Goal: Task Accomplishment & Management: Use online tool/utility

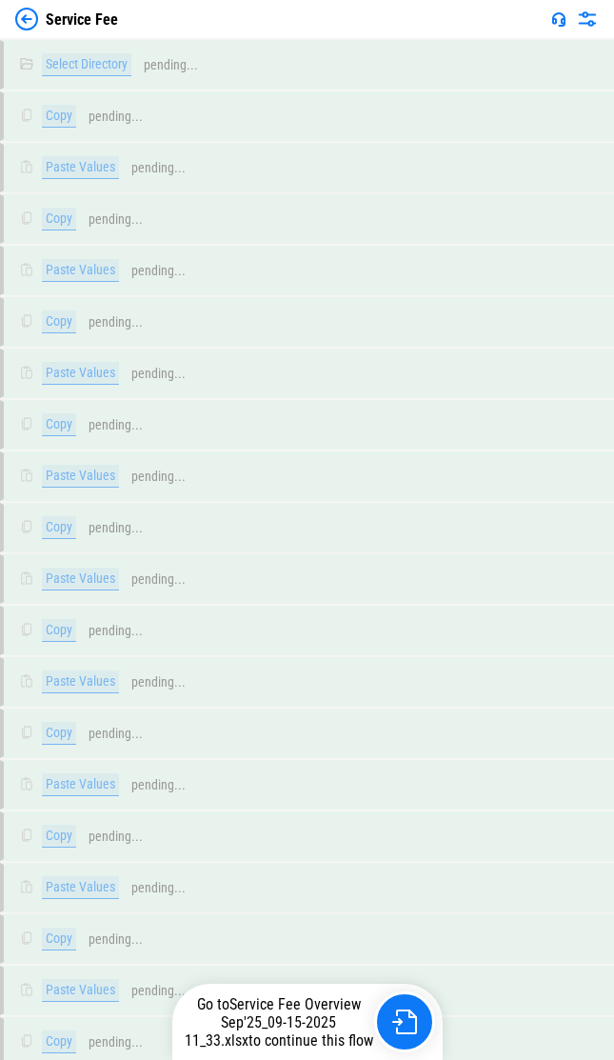
scroll to position [34577, 0]
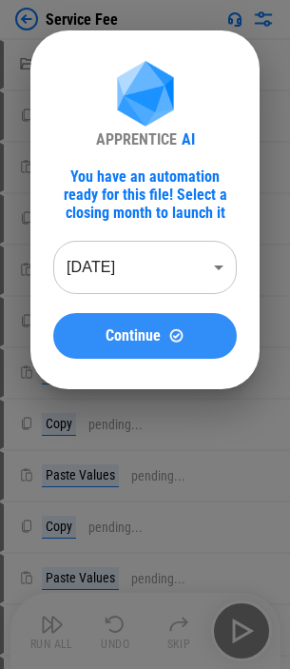
click at [146, 338] on span "Continue" at bounding box center [133, 335] width 55 height 15
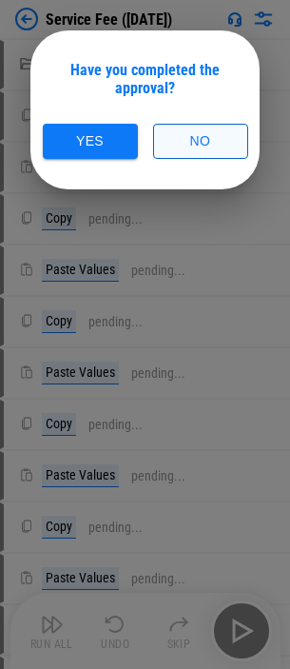
click at [188, 142] on button "No" at bounding box center [200, 141] width 95 height 35
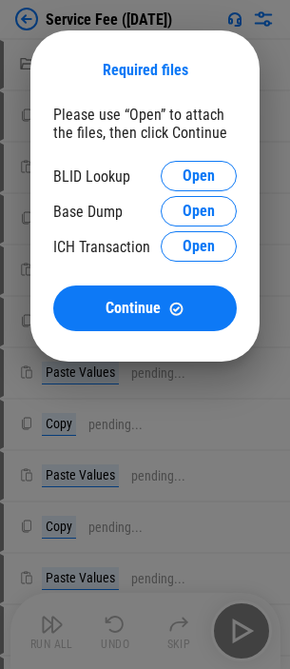
click at [161, 168] on div "BLID Lookup Open" at bounding box center [145, 176] width 184 height 30
click at [167, 175] on button "Open" at bounding box center [199, 176] width 76 height 30
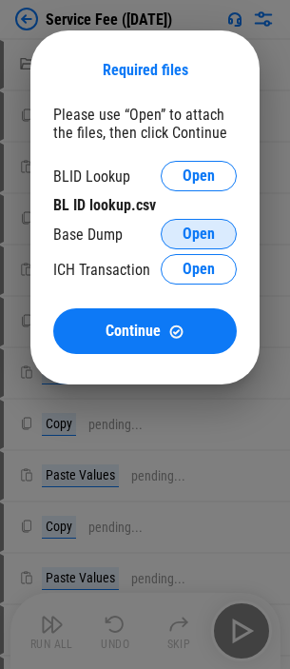
click at [210, 232] on span "Open" at bounding box center [199, 234] width 32 height 15
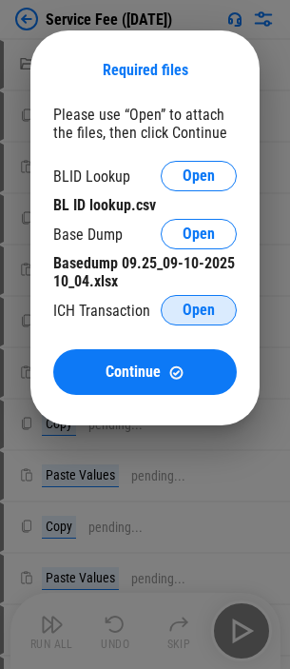
click at [188, 300] on button "Open" at bounding box center [199, 310] width 76 height 30
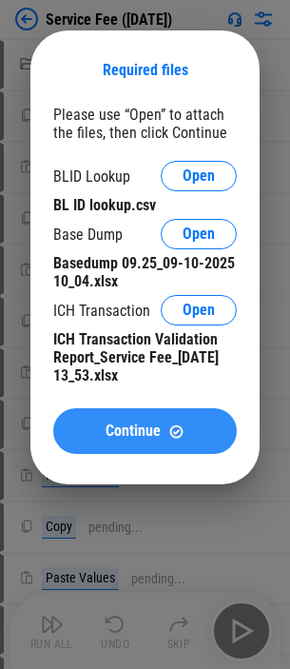
click at [133, 424] on span "Continue" at bounding box center [133, 431] width 55 height 15
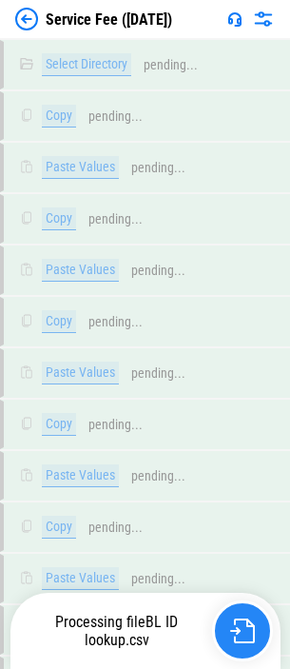
click at [235, 635] on img "button" at bounding box center [242, 631] width 25 height 25
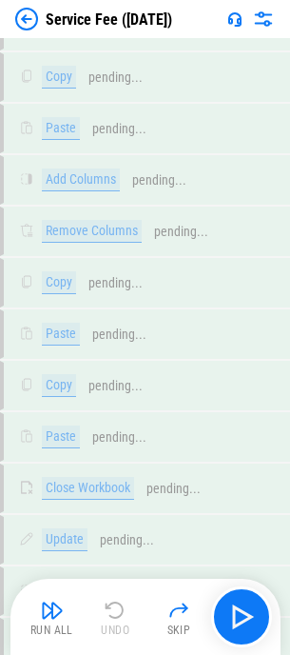
scroll to position [20692, 0]
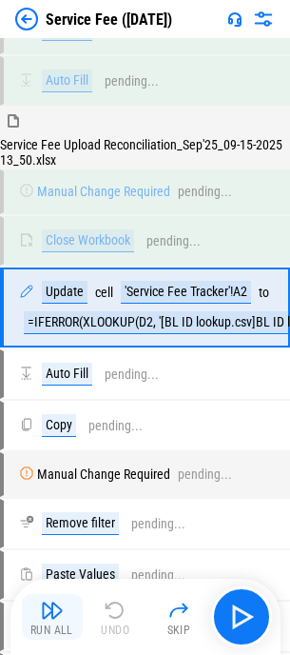
drag, startPoint x: 58, startPoint y: 617, endPoint x: 113, endPoint y: 487, distance: 140.8
click at [58, 617] on img "button" at bounding box center [52, 610] width 23 height 23
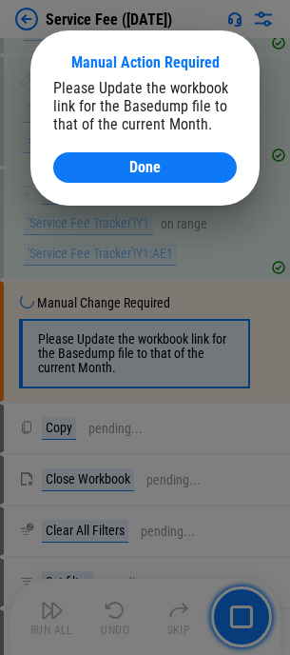
scroll to position [22635, 0]
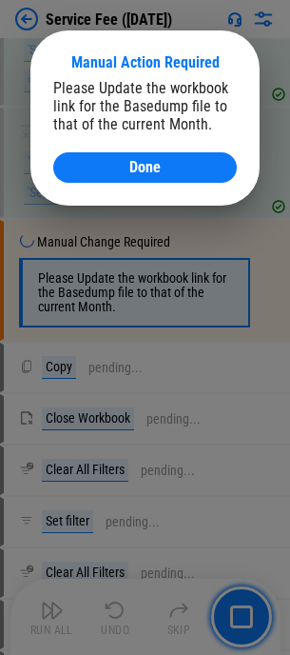
click at [189, 183] on div "Manual Action Required Please Update the workbook link for the Basedump file to…" at bounding box center [144, 117] width 229 height 175
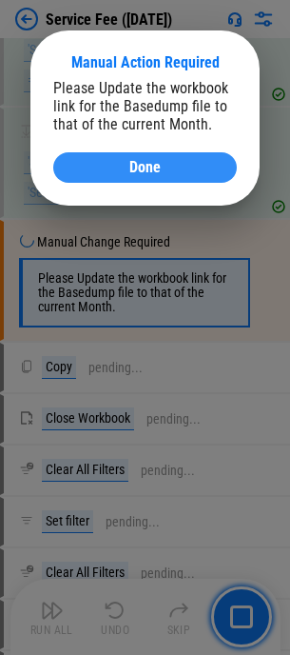
click at [191, 175] on button "Done" at bounding box center [145, 167] width 184 height 30
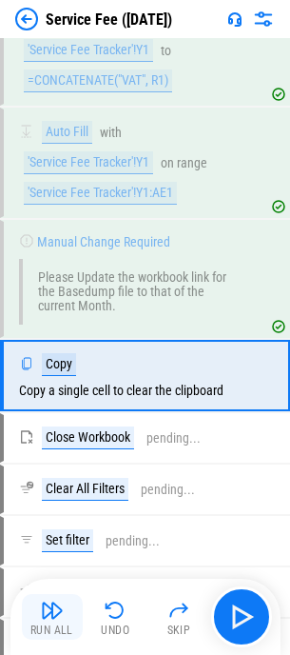
click at [36, 620] on button "Run All" at bounding box center [52, 617] width 61 height 46
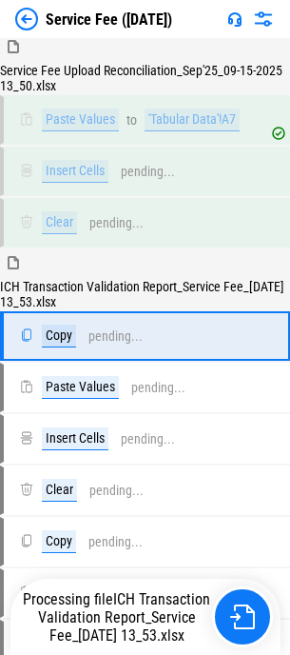
scroll to position [23937, 0]
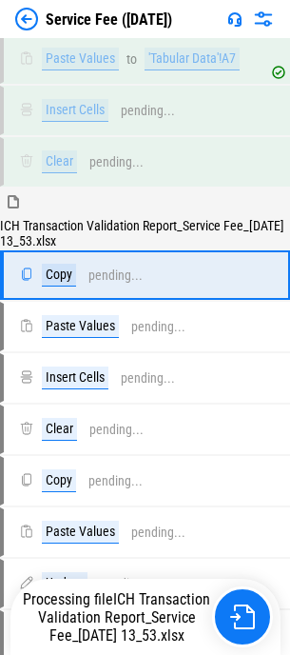
click at [30, 21] on img at bounding box center [26, 19] width 23 height 23
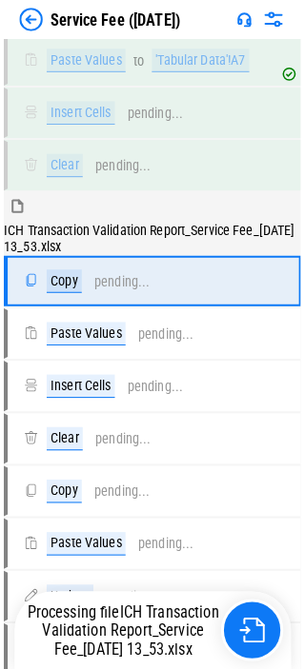
scroll to position [0, 0]
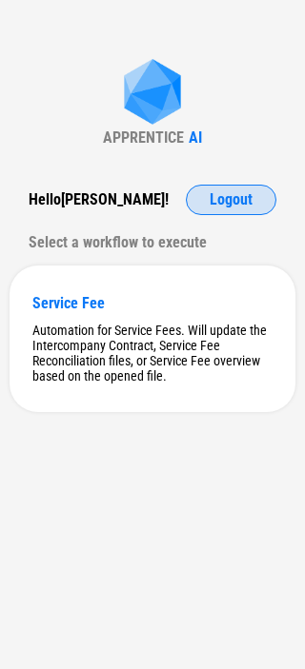
click at [216, 205] on span "Logout" at bounding box center [230, 199] width 43 height 15
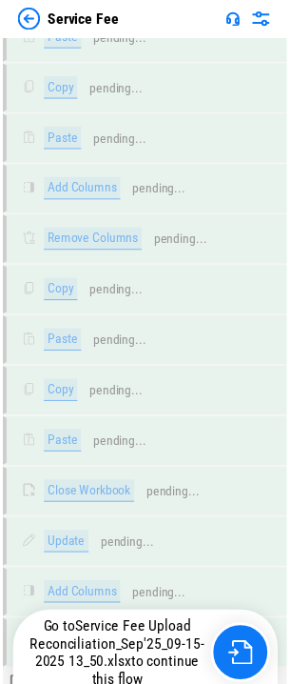
scroll to position [20678, 0]
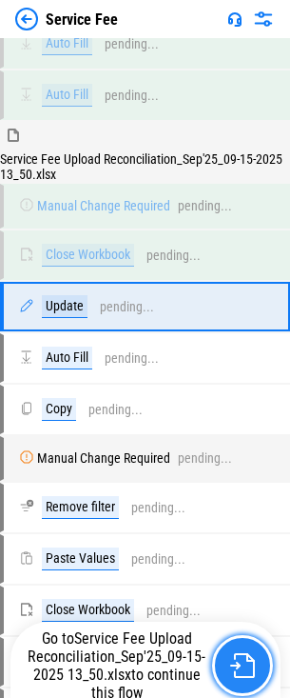
click at [253, 651] on button "button" at bounding box center [242, 665] width 61 height 61
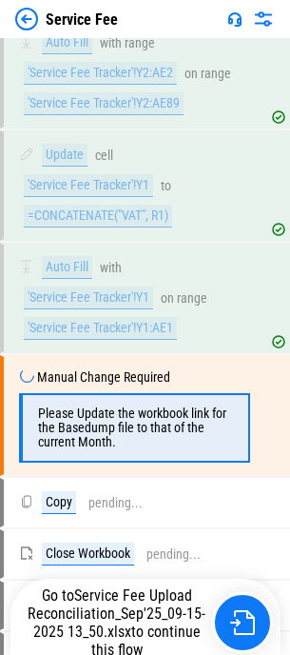
scroll to position [22635, 0]
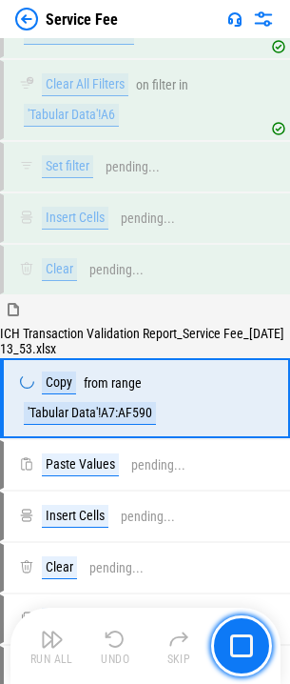
scroll to position [23559, 0]
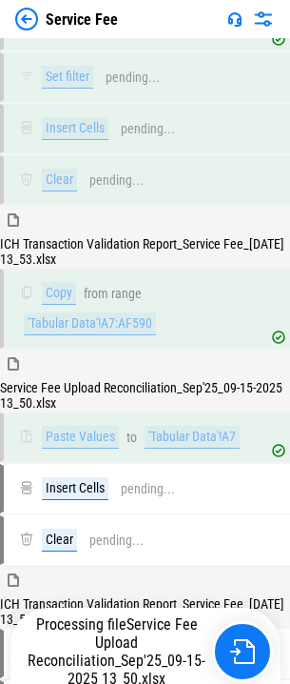
click at [21, 30] on div "Service Fee" at bounding box center [145, 19] width 290 height 38
click at [24, 27] on img at bounding box center [26, 19] width 23 height 23
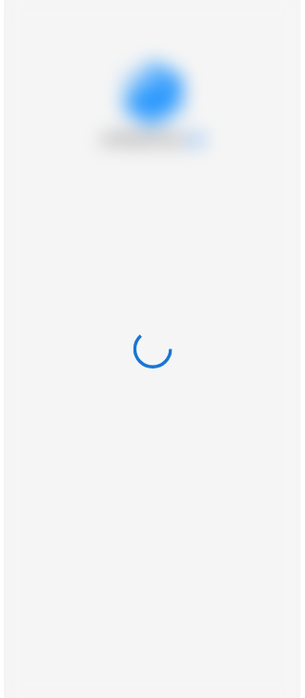
scroll to position [0, 0]
